Goal: Consume media (video, audio)

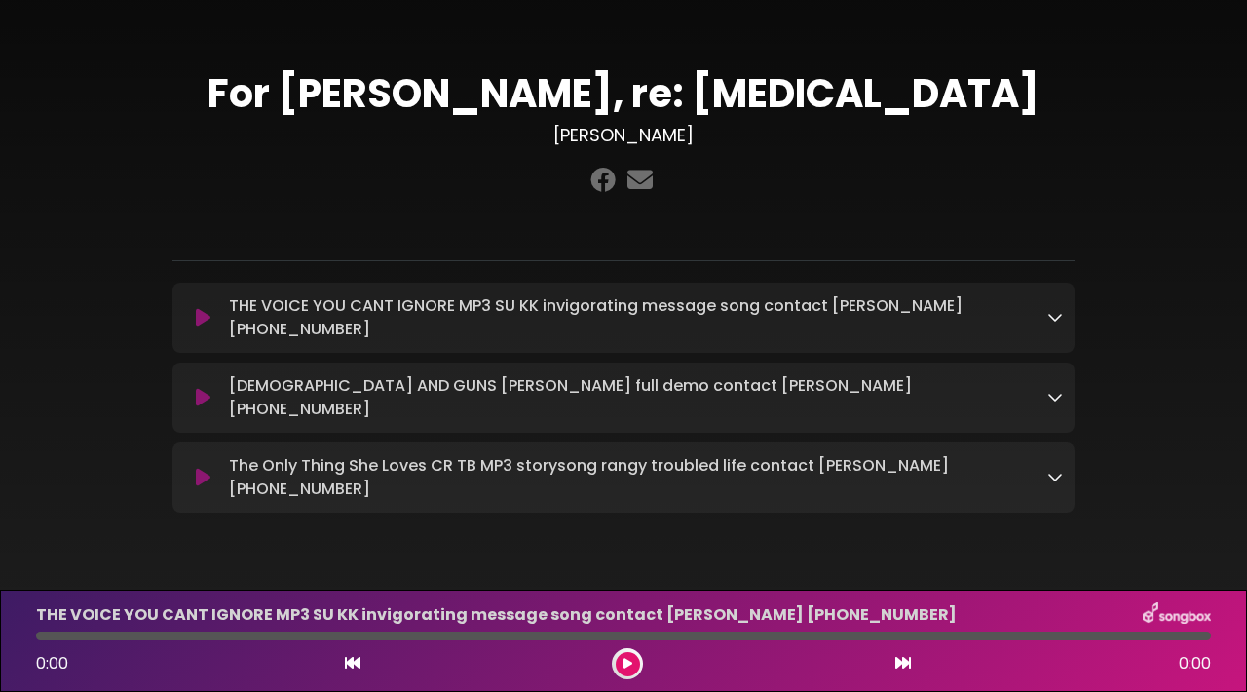
click at [194, 308] on button at bounding box center [202, 317] width 37 height 19
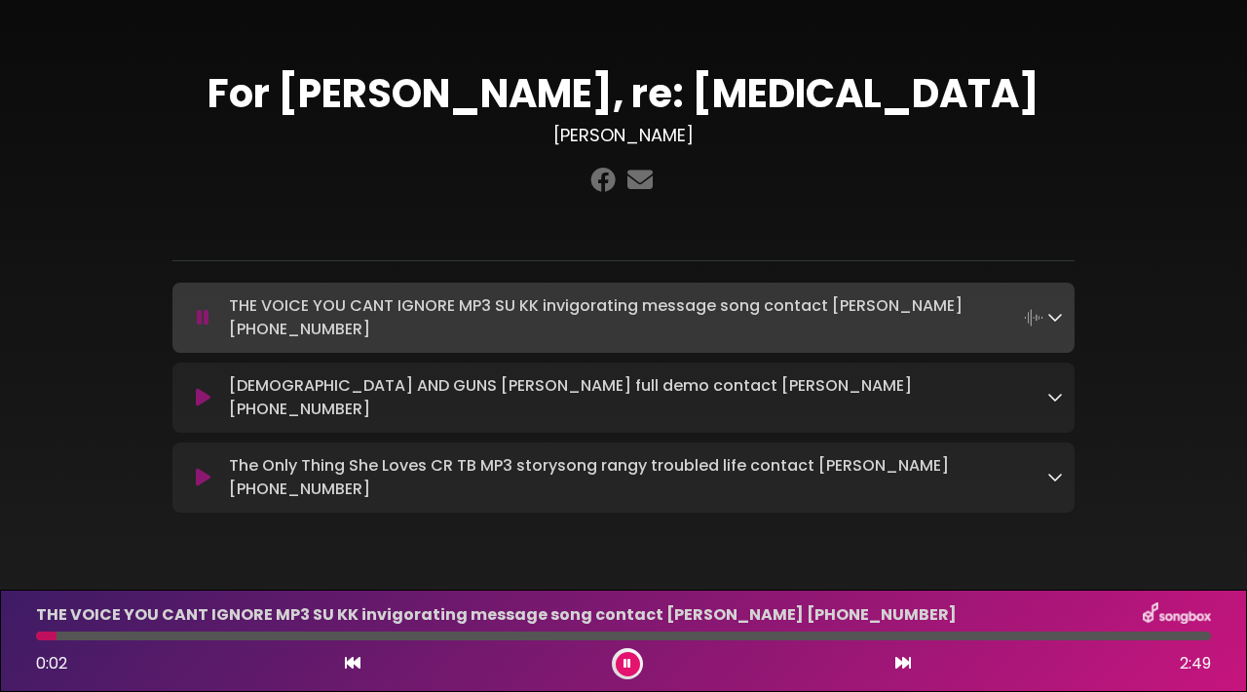
click at [195, 633] on div at bounding box center [623, 636] width 1175 height 9
click at [105, 628] on div "THE VOICE YOU CANT IGNORE MP3 SU KK invigorating message song contact [PERSON_N…" at bounding box center [623, 640] width 1199 height 77
click at [93, 638] on div at bounding box center [122, 636] width 172 height 9
click at [205, 388] on icon at bounding box center [203, 397] width 15 height 19
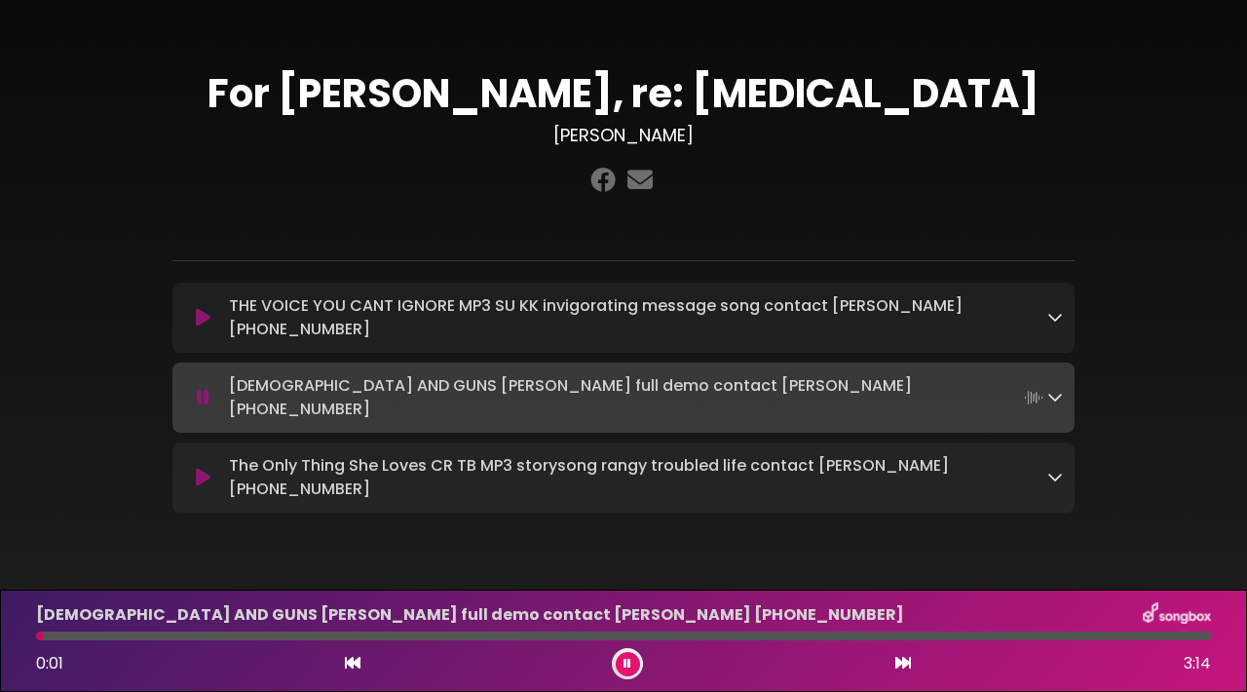
click at [250, 633] on div at bounding box center [623, 636] width 1175 height 9
click at [179, 632] on div at bounding box center [623, 636] width 1175 height 9
click at [202, 468] on icon at bounding box center [203, 477] width 15 height 19
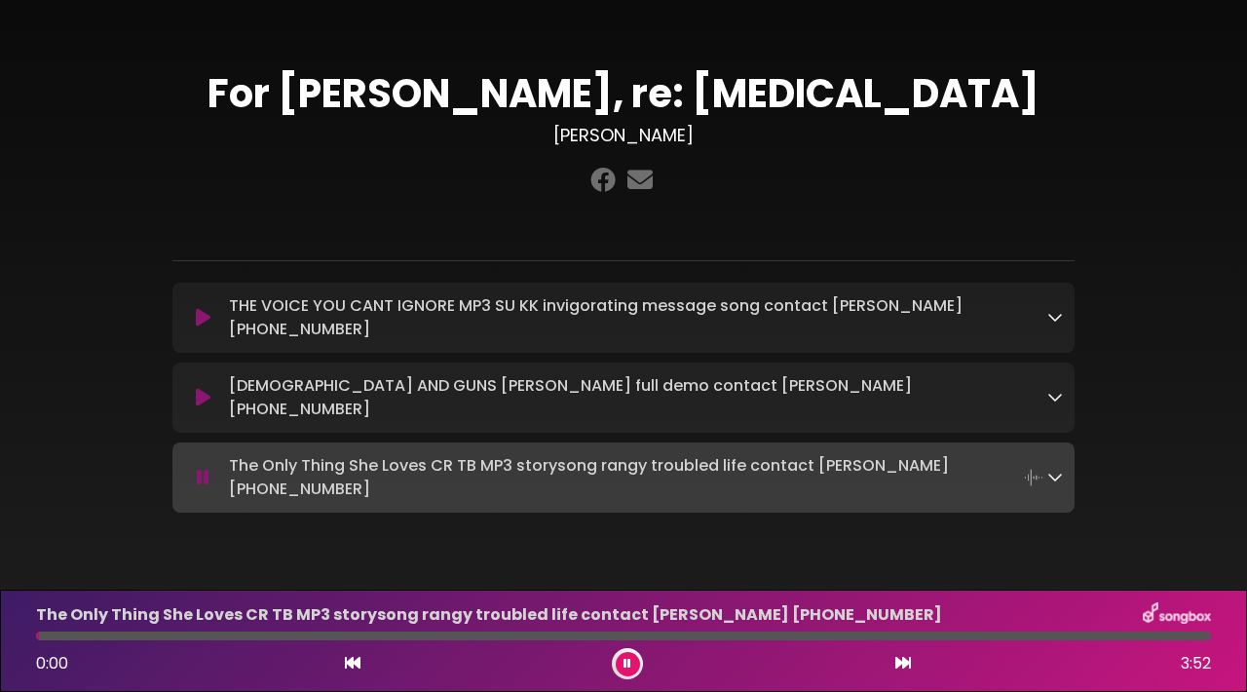
click at [172, 635] on div at bounding box center [623, 636] width 1175 height 9
